Goal: Task Accomplishment & Management: Use online tool/utility

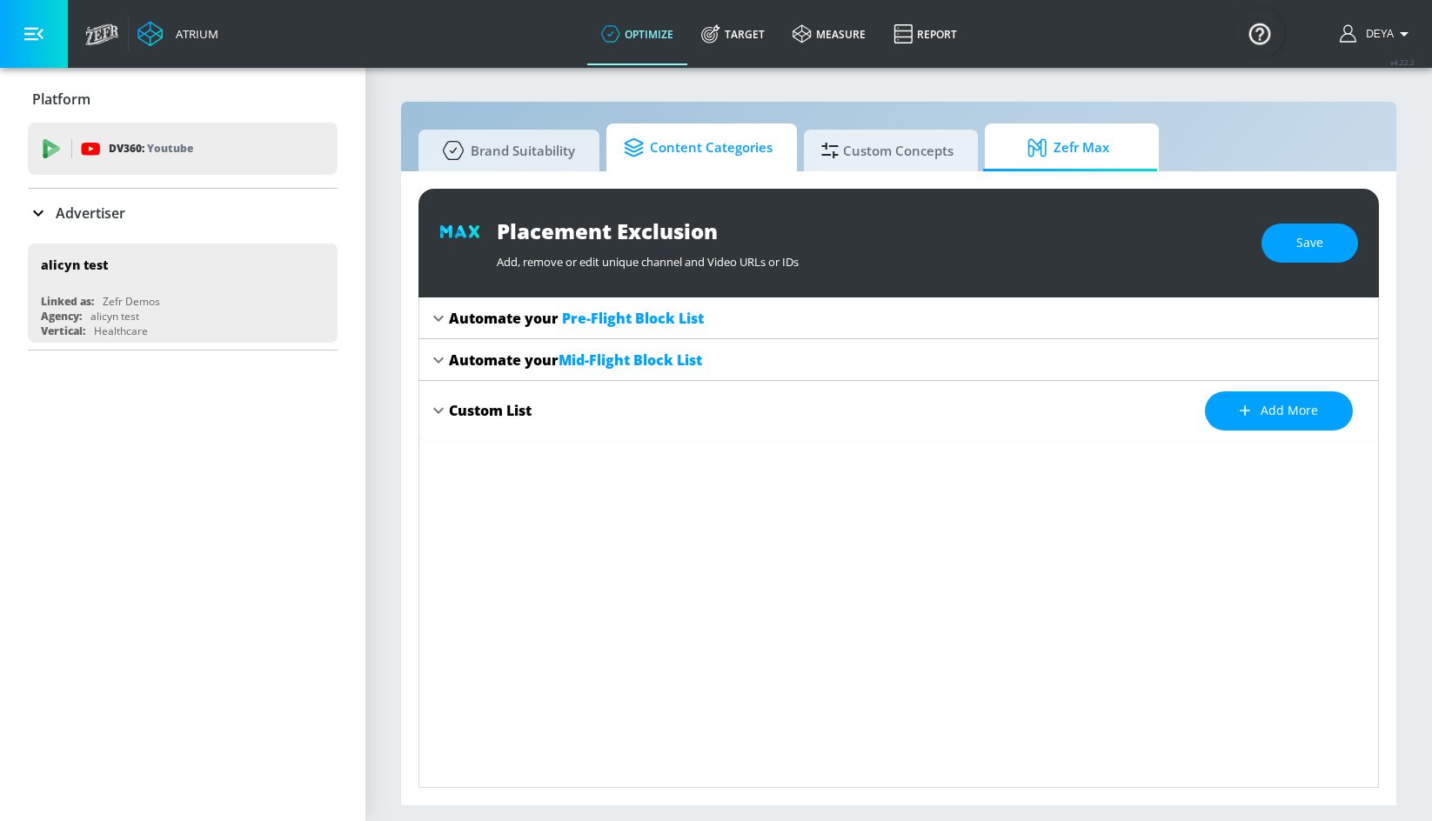
click at [707, 153] on span "Content Categories" at bounding box center [698, 148] width 149 height 42
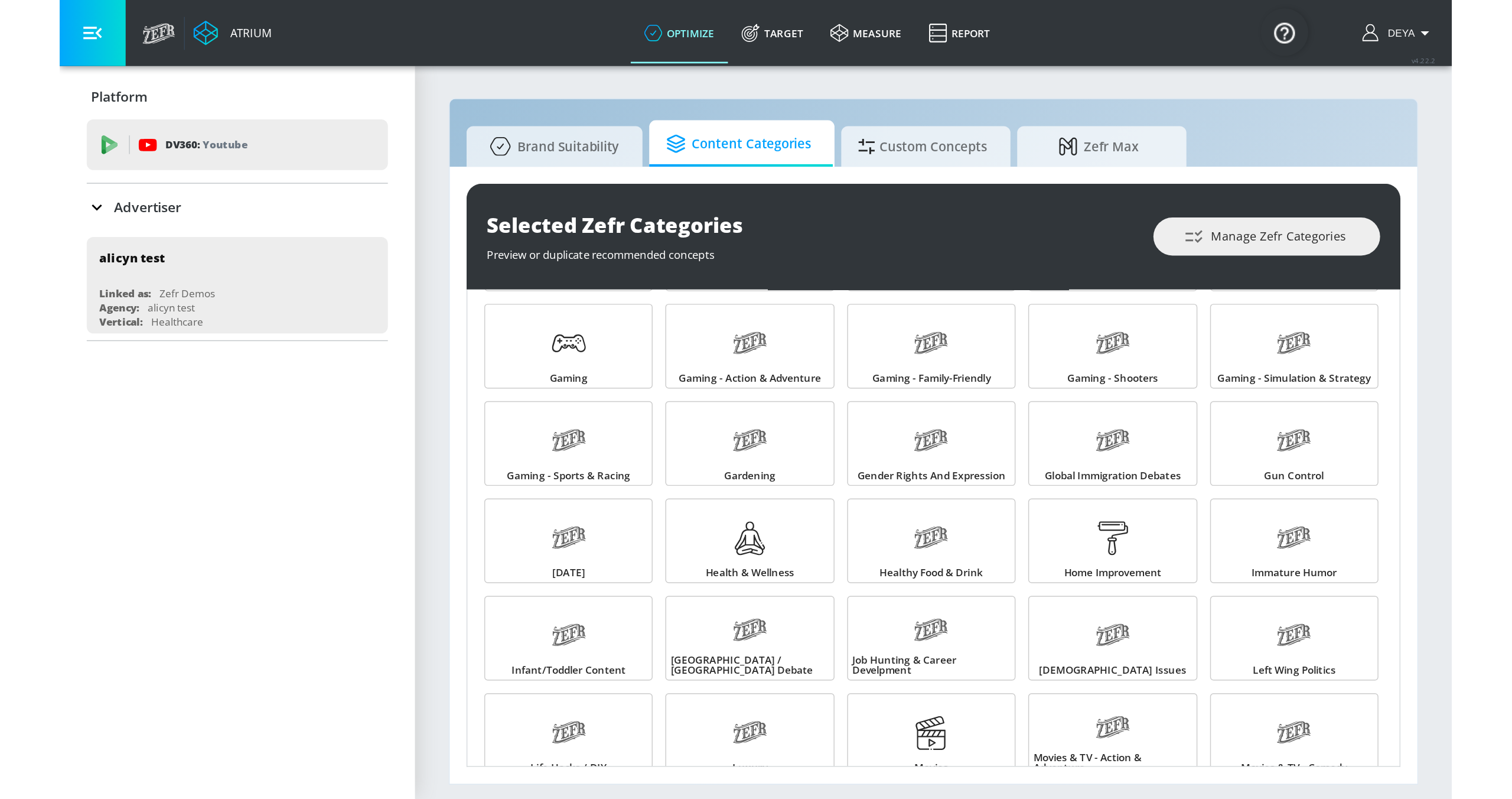
scroll to position [484, 0]
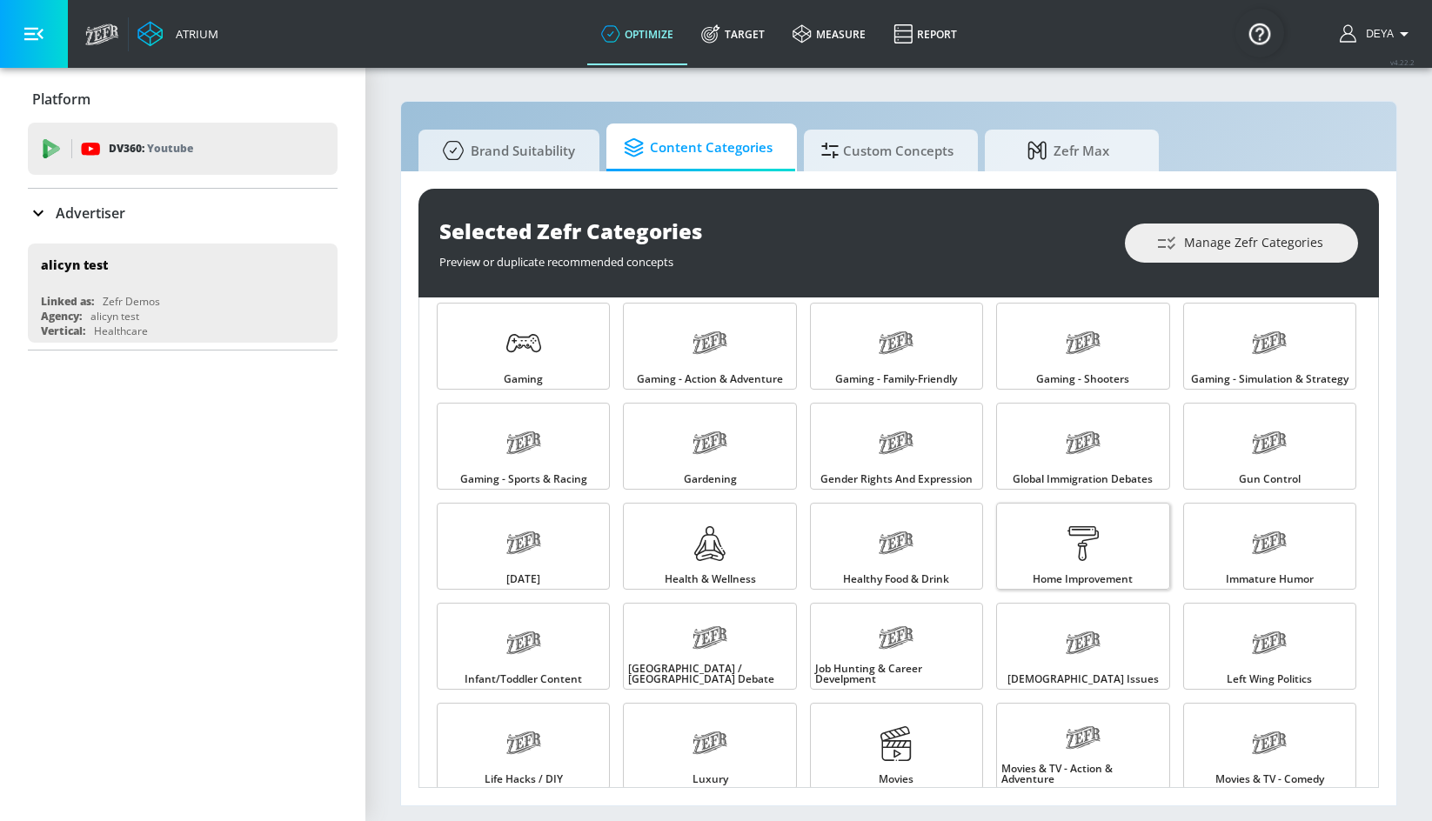
click at [1045, 566] on link "Home Improvement" at bounding box center [1082, 546] width 173 height 87
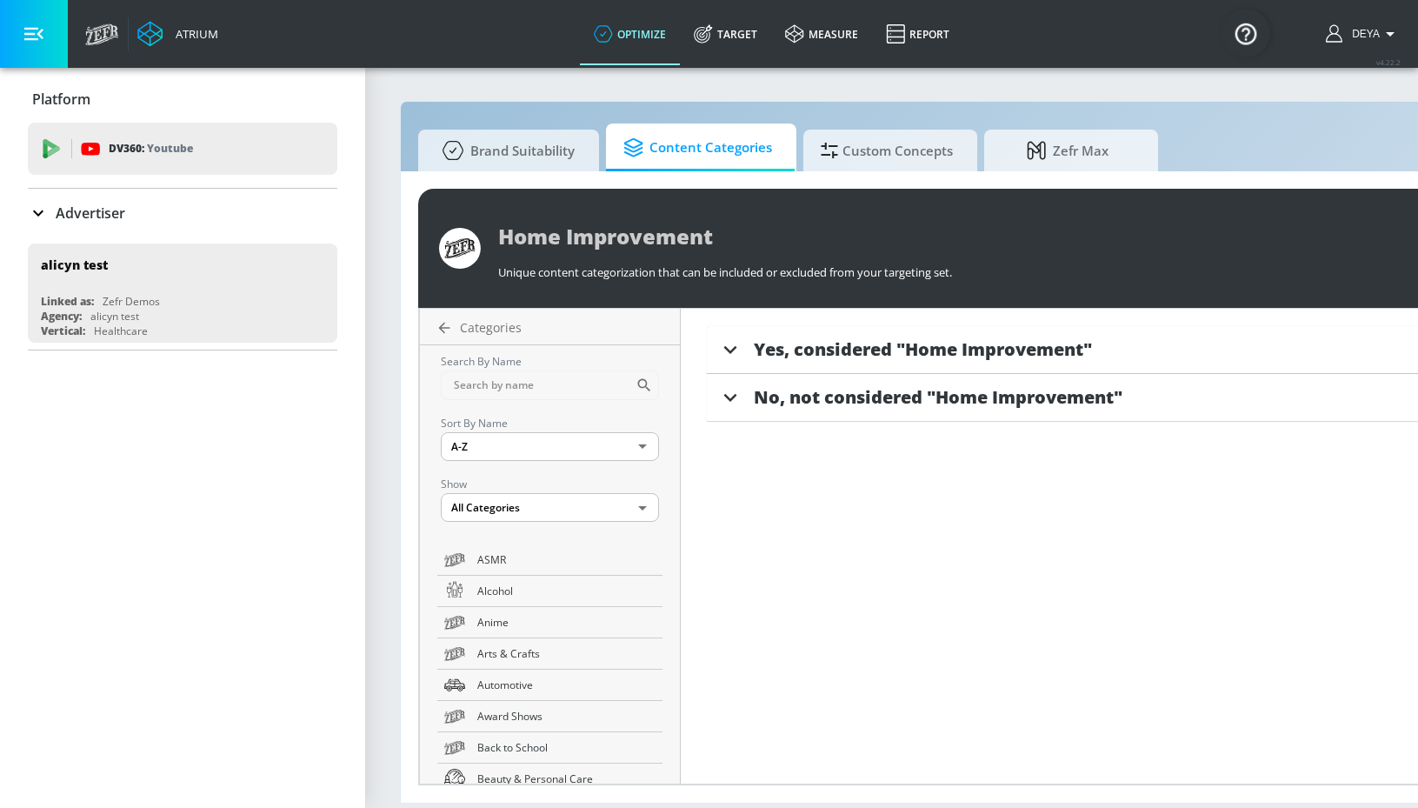
click at [896, 349] on span "Yes, considered "Home Improvement"" at bounding box center [923, 348] width 338 height 23
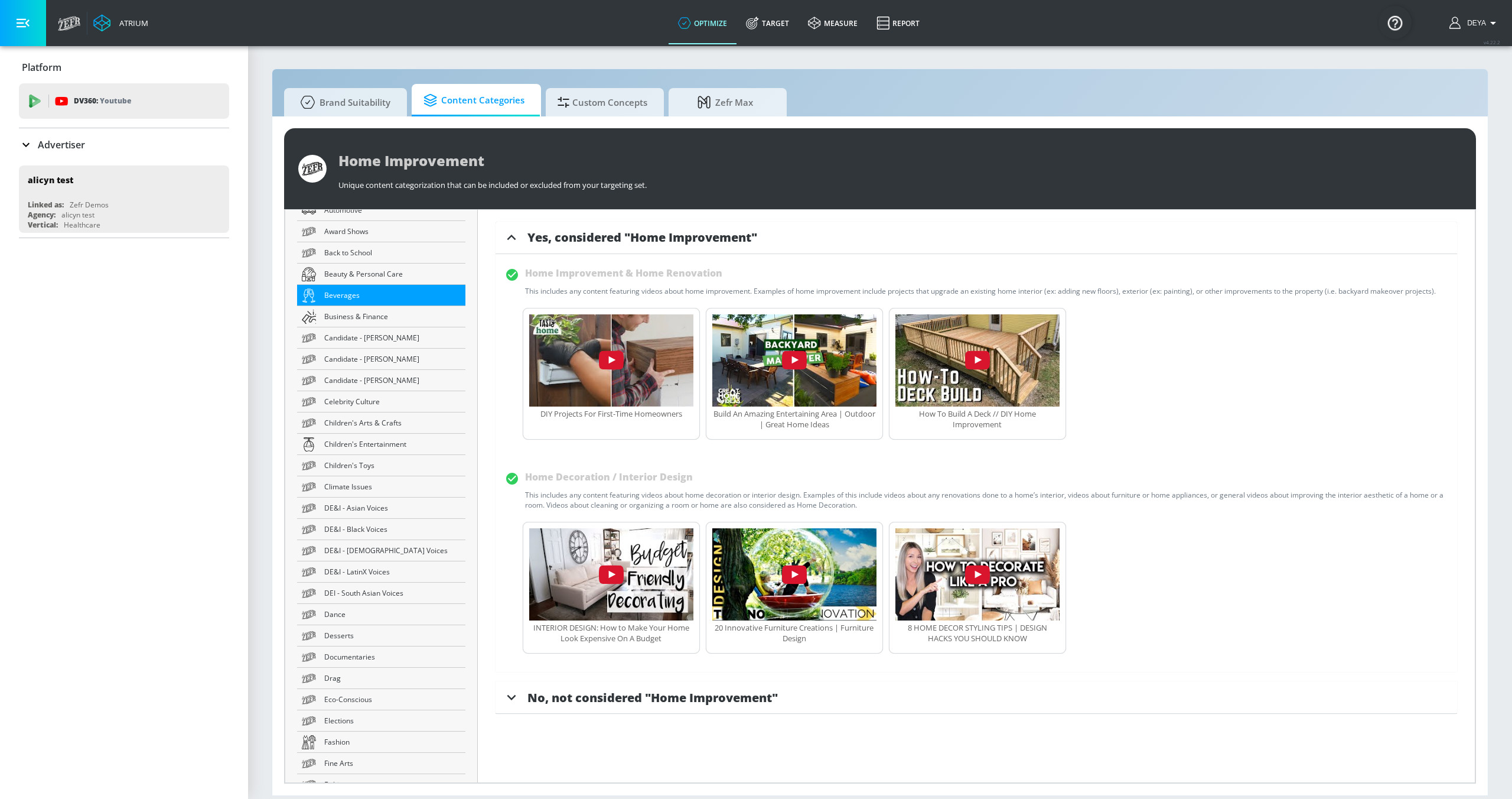
scroll to position [316, 0]
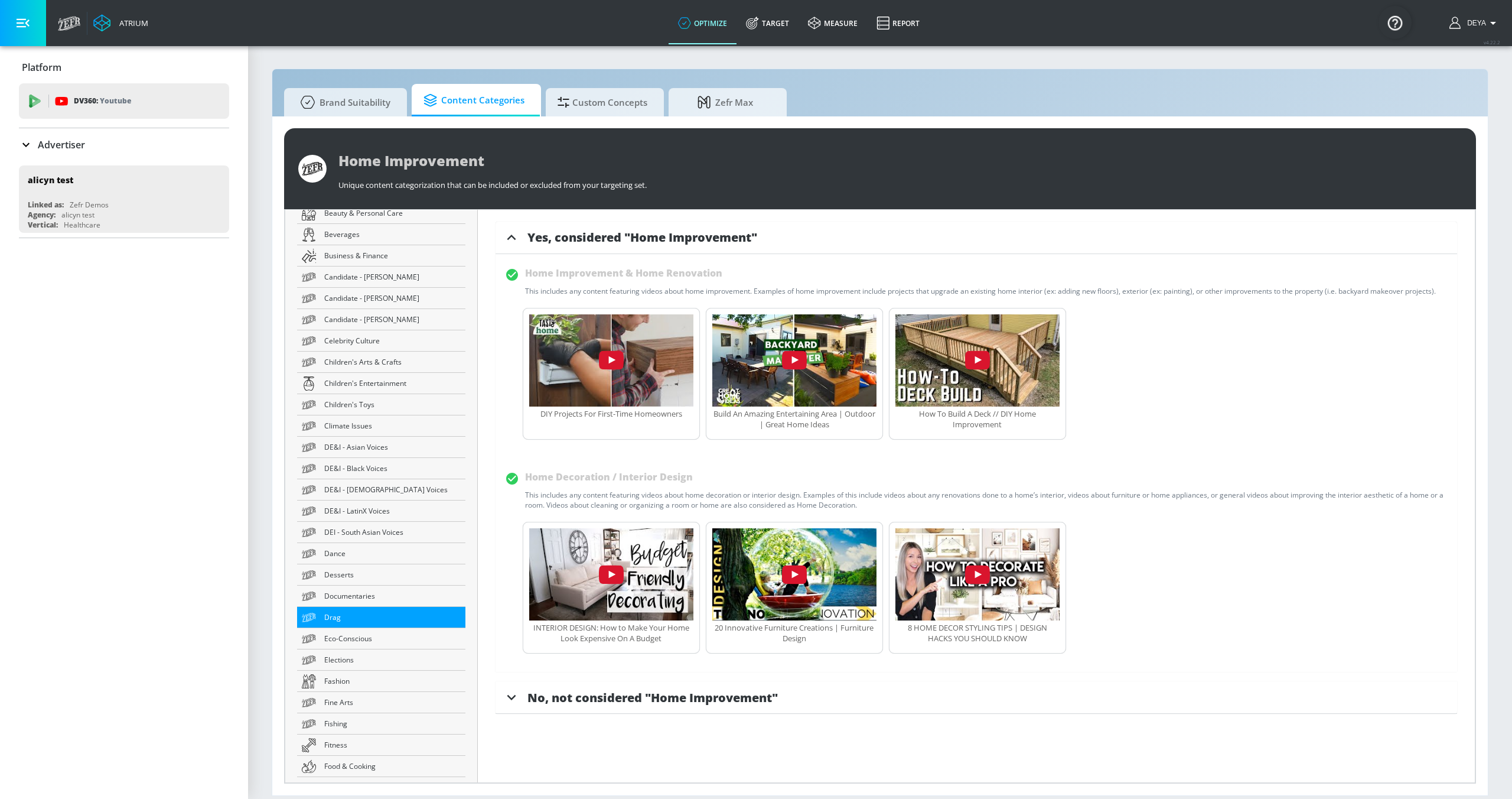
click at [363, 557] on span "Drag" at bounding box center [392, 617] width 137 height 12
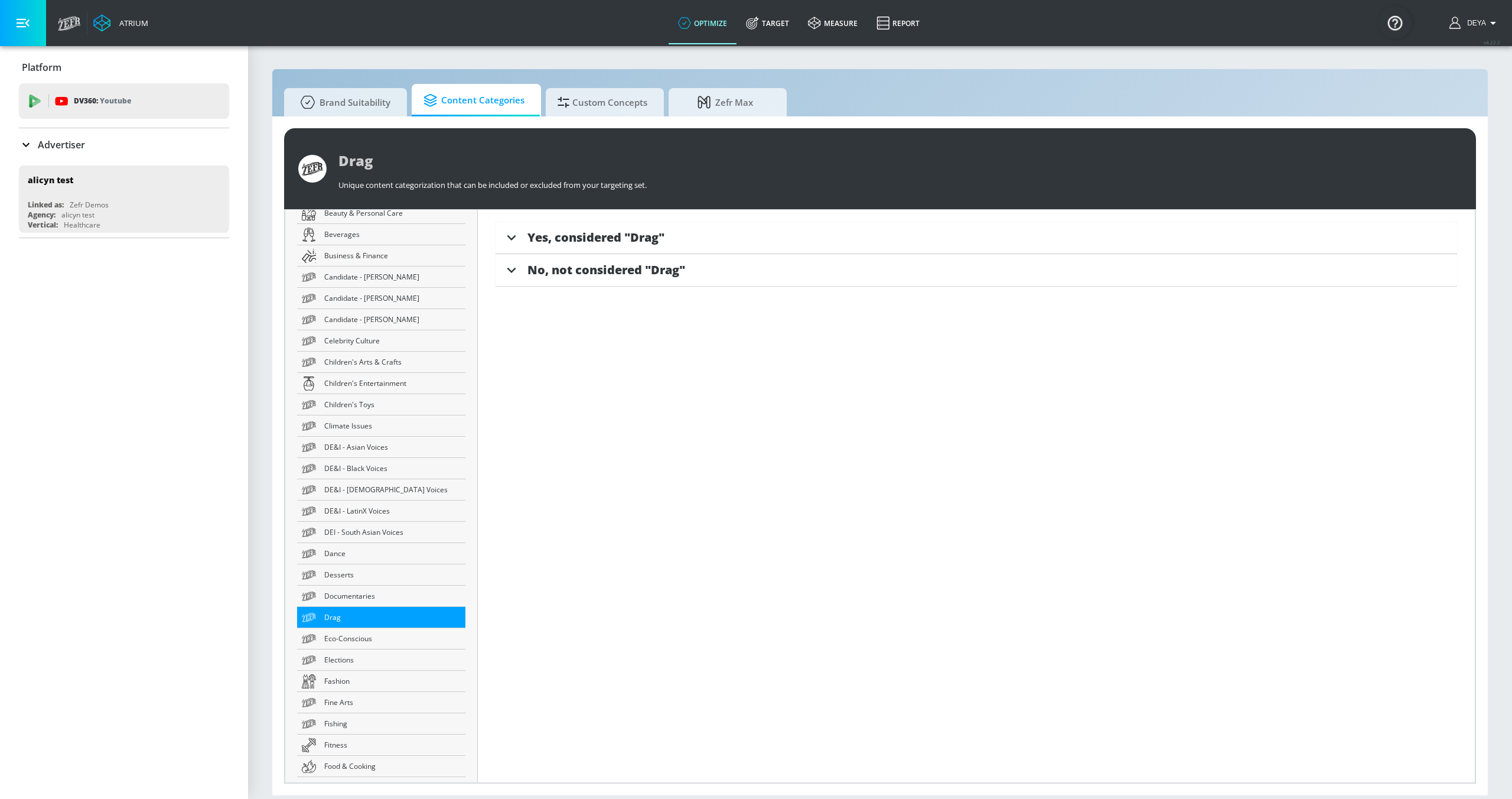
click at [576, 245] on span "Yes, considered "Drag"" at bounding box center [596, 236] width 137 height 16
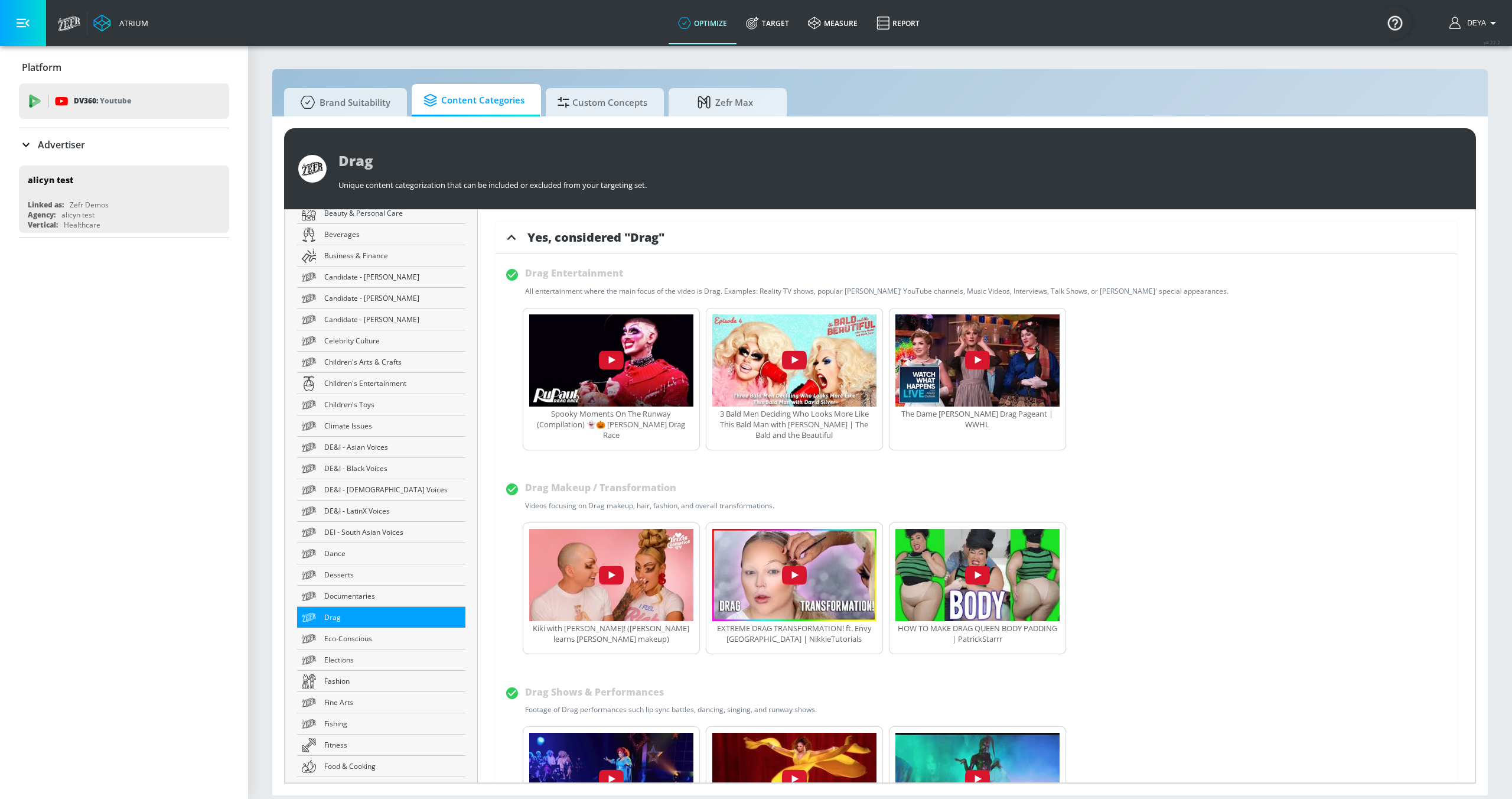
click at [577, 240] on span "Yes, considered "Drag"" at bounding box center [596, 236] width 137 height 16
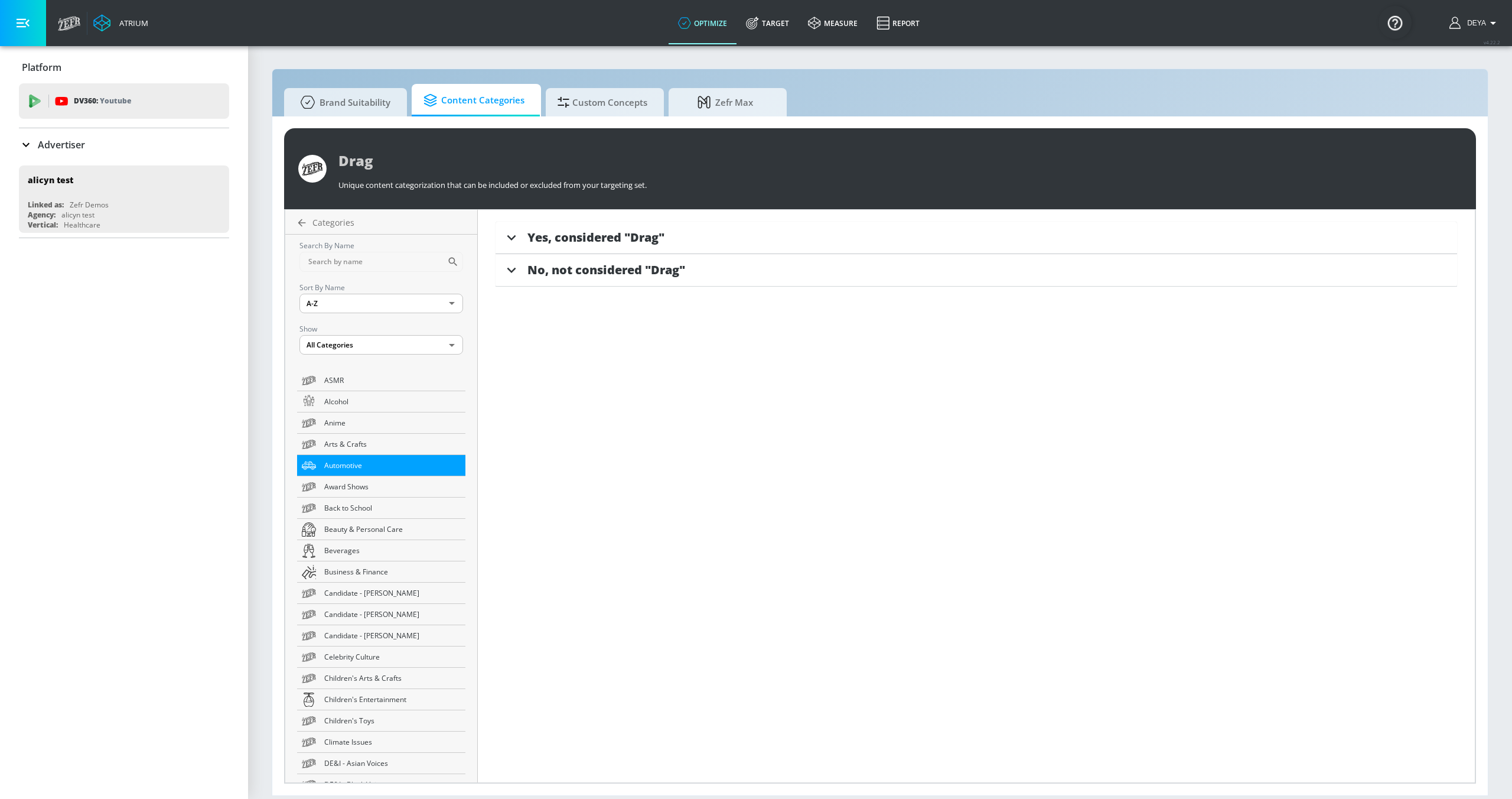
click at [365, 465] on span "Automotive" at bounding box center [392, 465] width 137 height 12
click at [605, 224] on div "Yes, considered "Automotive"" at bounding box center [977, 238] width 962 height 33
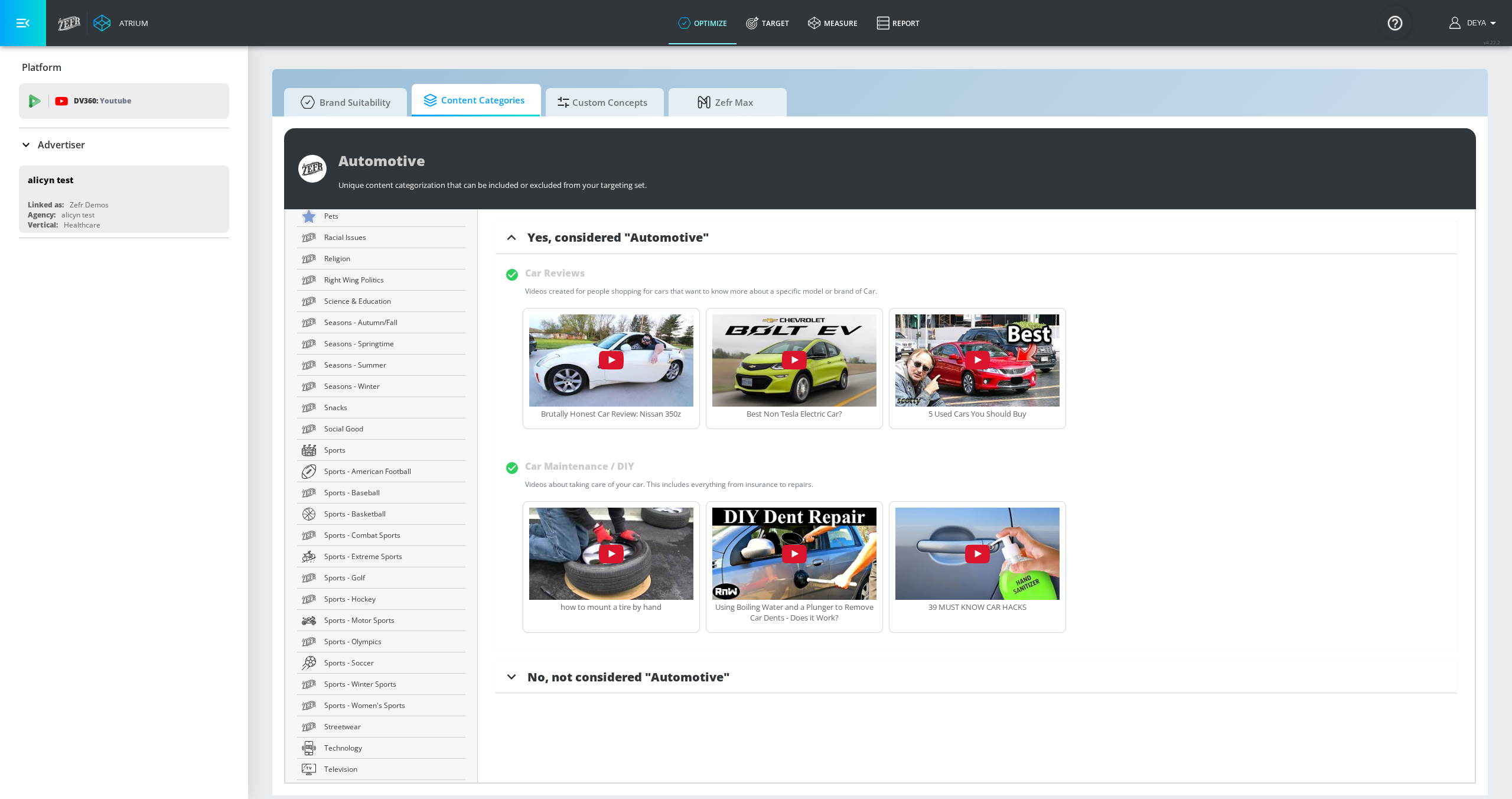
scroll to position [1800, 0]
click at [398, 451] on span "Sports - American Football" at bounding box center [392, 452] width 137 height 12
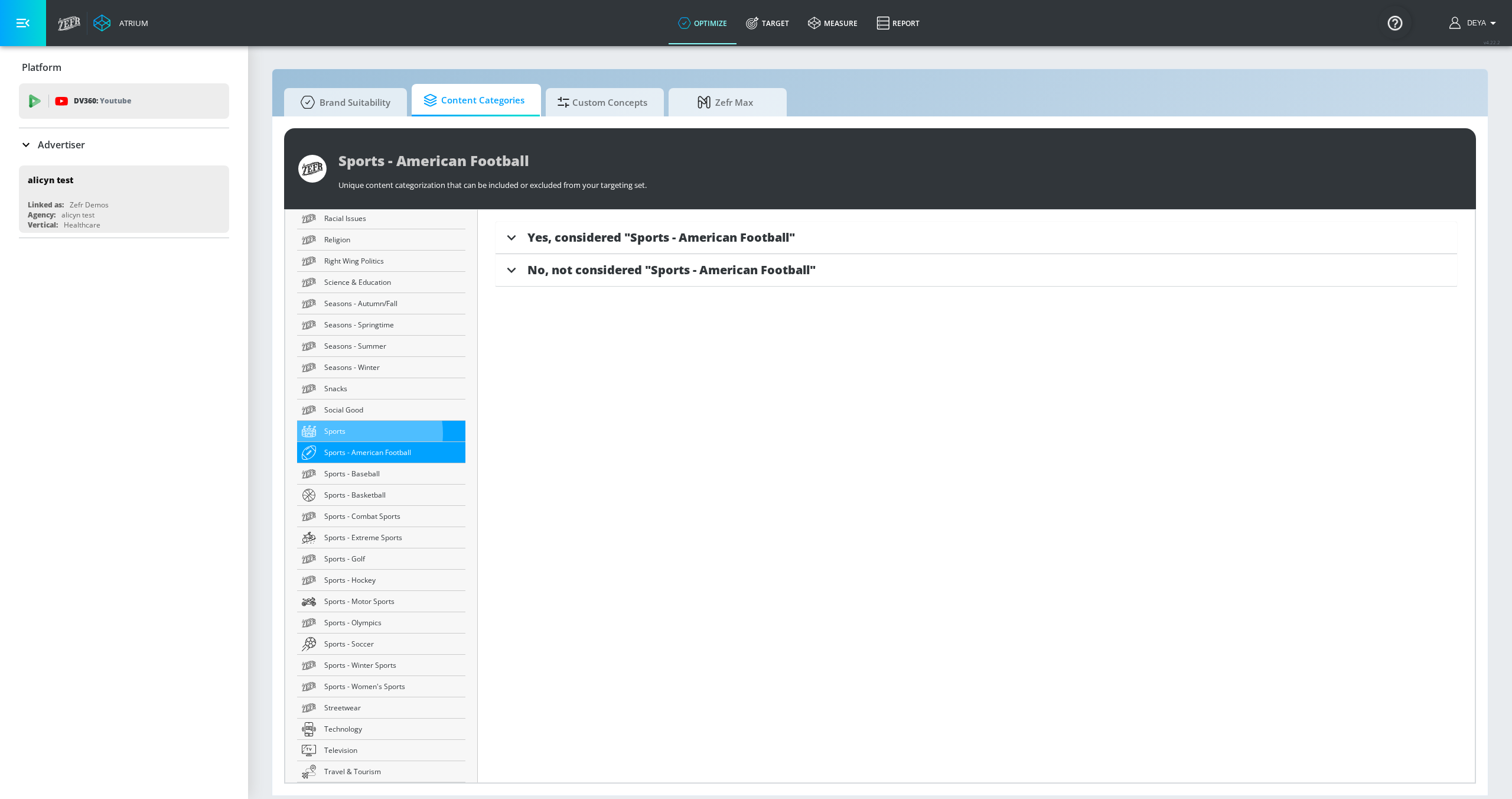
click at [356, 433] on span "Sports" at bounding box center [392, 431] width 137 height 12
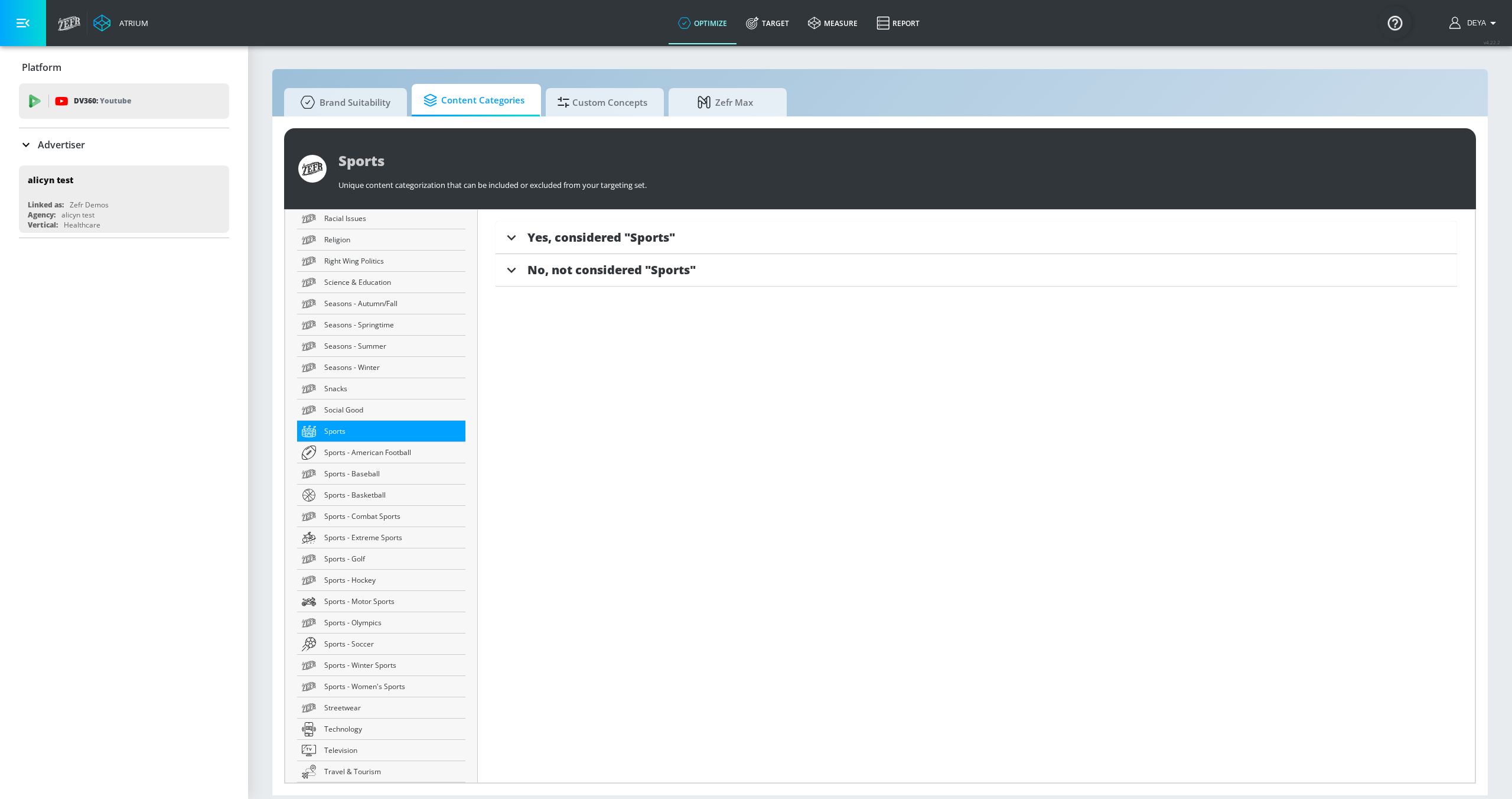
click at [579, 234] on span "Yes, considered "Sports"" at bounding box center [601, 236] width 147 height 16
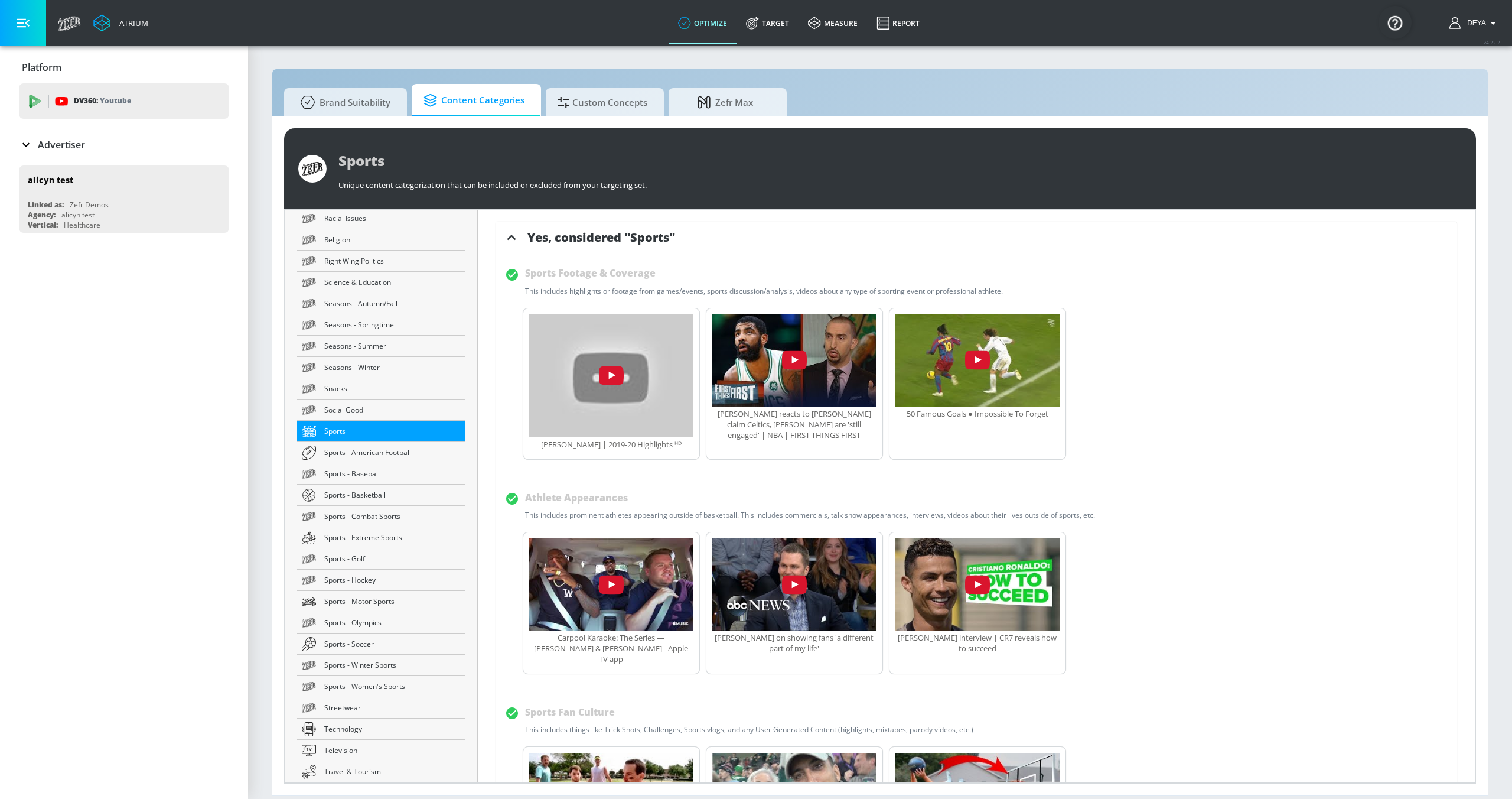
click at [579, 234] on span "Yes, considered "Sports"" at bounding box center [601, 236] width 147 height 16
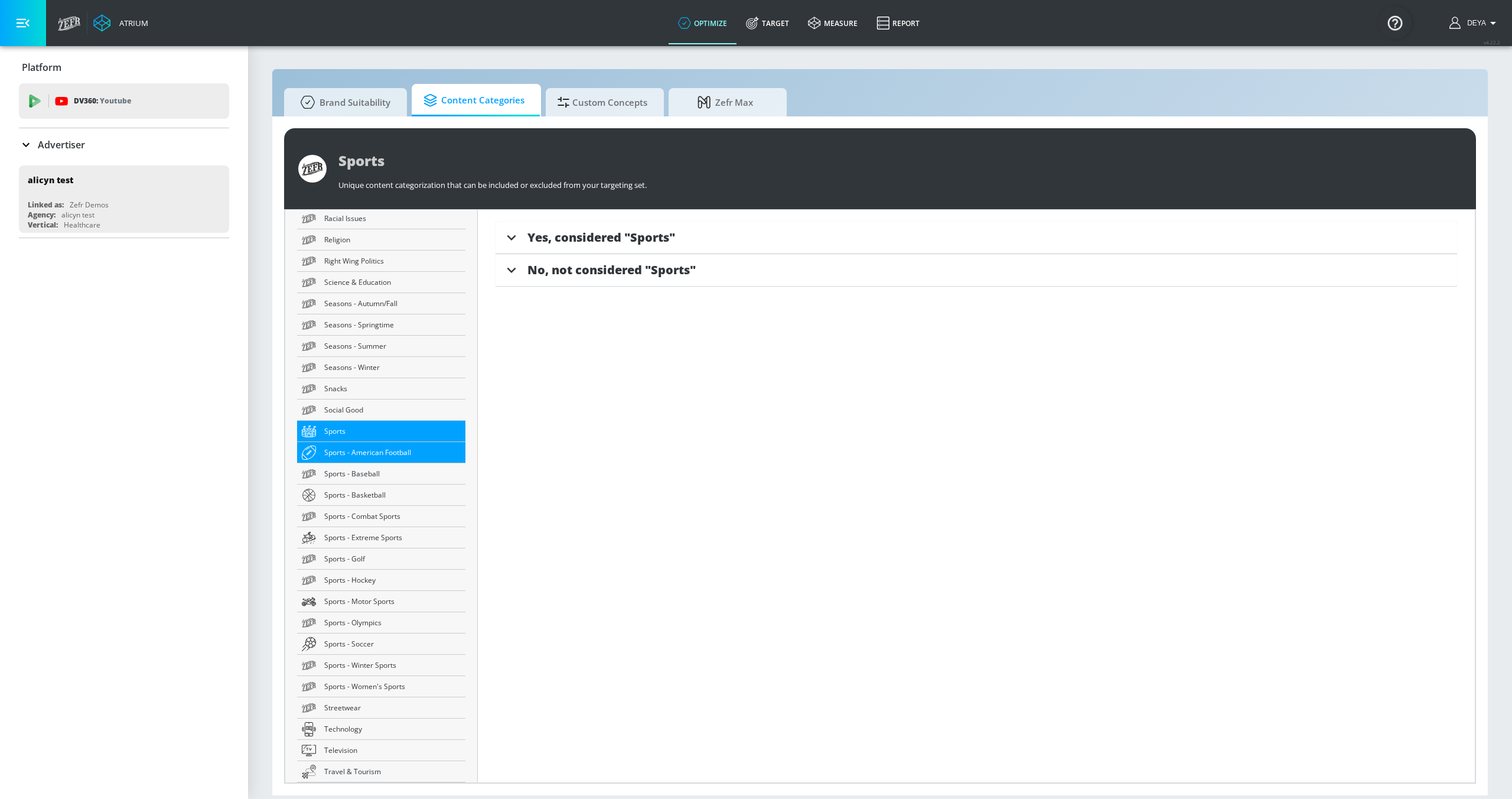
click at [385, 456] on span "Sports - American Football" at bounding box center [392, 452] width 137 height 12
type input "Sports - American Football"
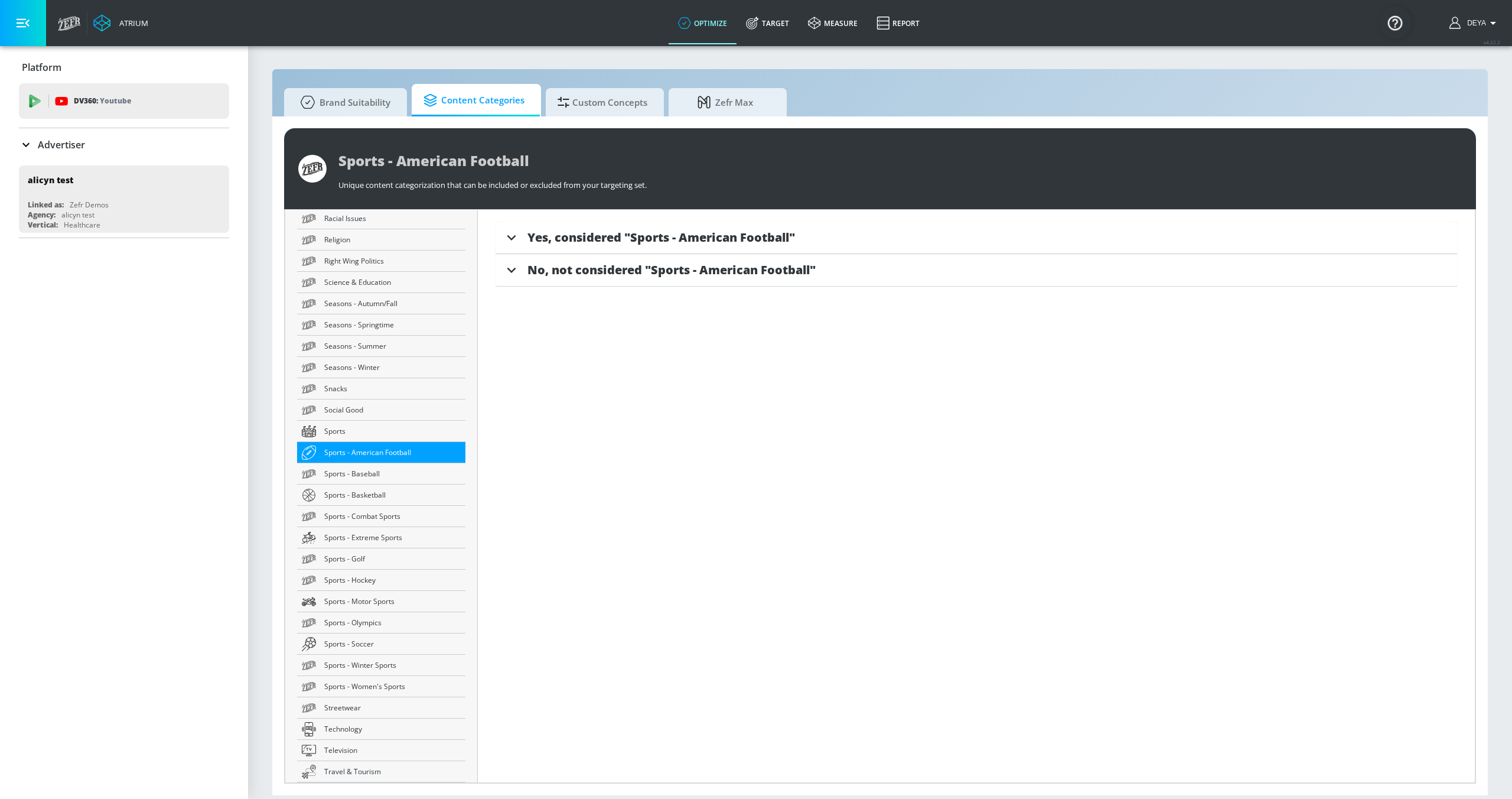
click at [609, 229] on span "Yes, considered "Sports - American Football"" at bounding box center [662, 236] width 268 height 16
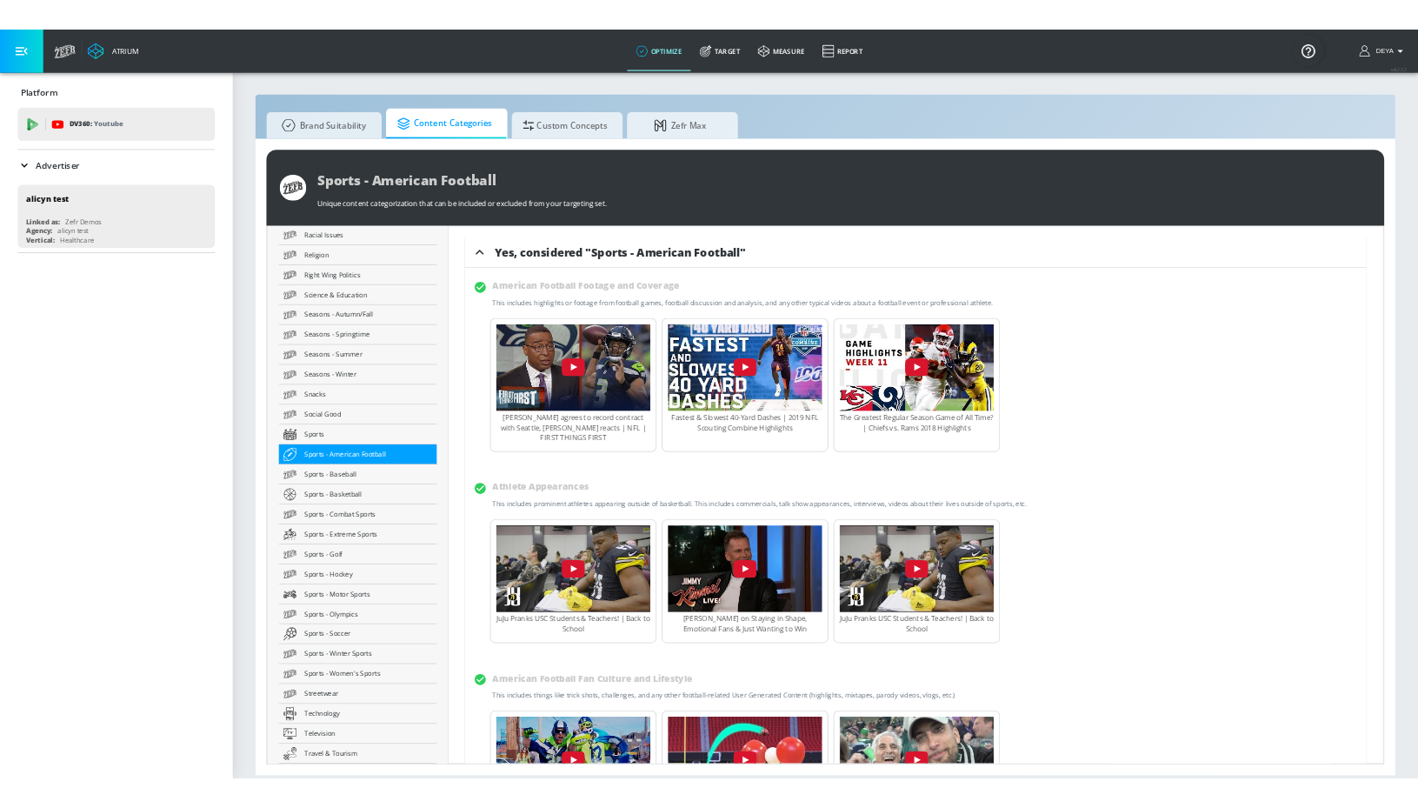
scroll to position [3, 0]
